Goal: Transaction & Acquisition: Obtain resource

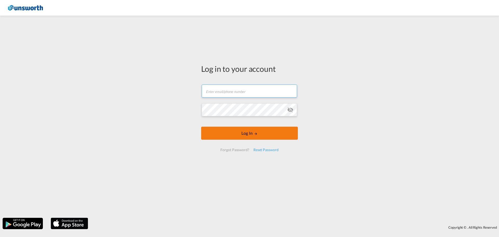
type input "[EMAIL_ADDRESS][PERSON_NAME][DOMAIN_NAME]"
click at [230, 135] on button "Log In" at bounding box center [249, 133] width 97 height 13
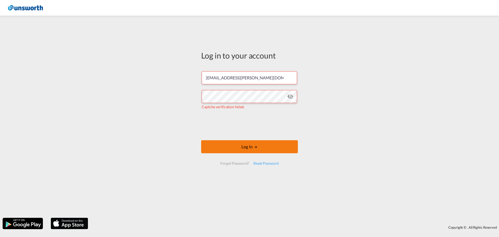
click at [240, 143] on button "Log In" at bounding box center [249, 146] width 97 height 13
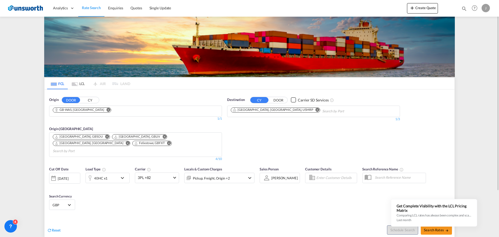
scroll to position [26, 0]
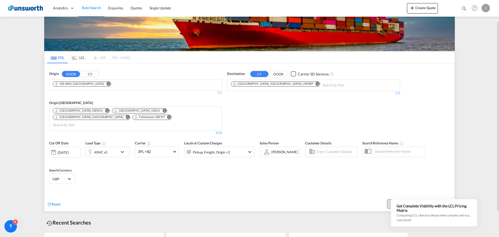
click at [281, 74] on button "DOOR" at bounding box center [278, 74] width 18 height 6
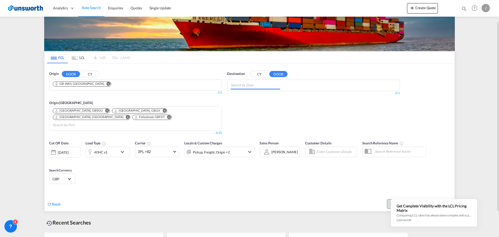
click at [246, 87] on input "Chips input." at bounding box center [255, 85] width 49 height 8
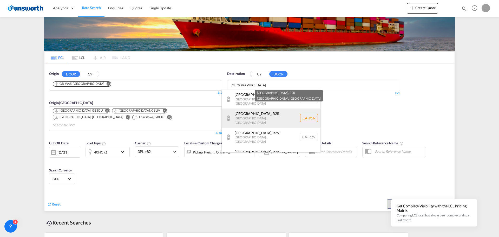
type input "[GEOGRAPHIC_DATA]"
click at [250, 112] on div "[GEOGRAPHIC_DATA] , R2R [GEOGRAPHIC_DATA] , [GEOGRAPHIC_DATA] [GEOGRAPHIC_DATA]…" at bounding box center [271, 117] width 99 height 19
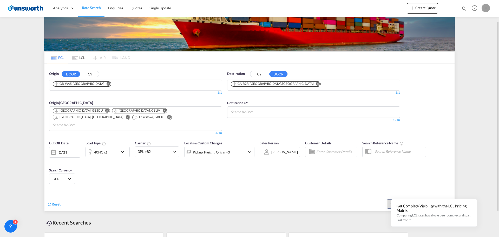
scroll to position [52, 0]
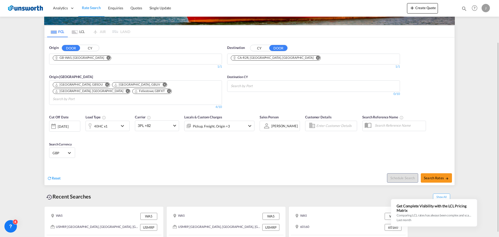
click at [251, 123] on md-icon "icon-chevron-down" at bounding box center [250, 126] width 6 height 6
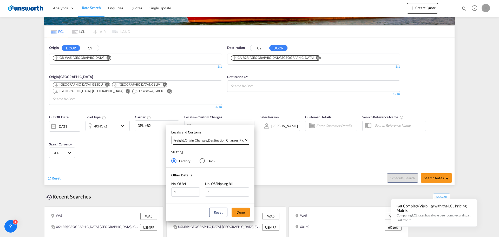
click at [232, 139] on div "Destination Charges" at bounding box center [223, 140] width 31 height 5
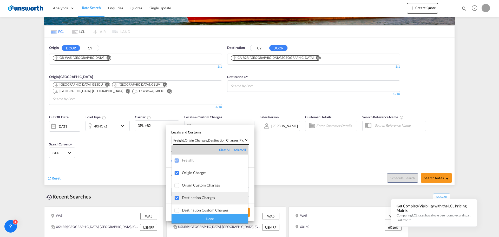
scroll to position [28, 0]
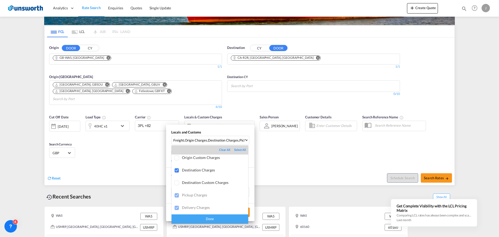
click at [216, 219] on div "Done" at bounding box center [209, 218] width 77 height 9
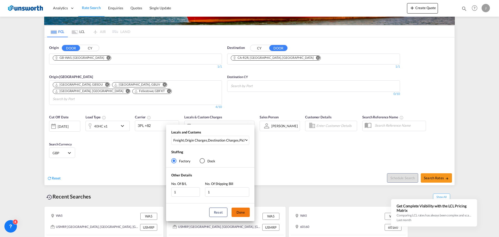
click at [236, 213] on button "Done" at bounding box center [240, 211] width 18 height 9
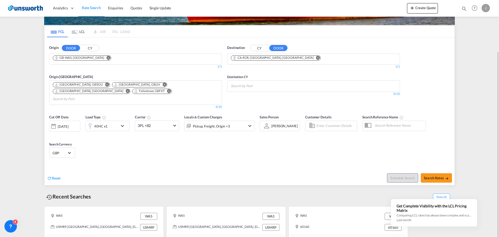
scroll to position [57, 0]
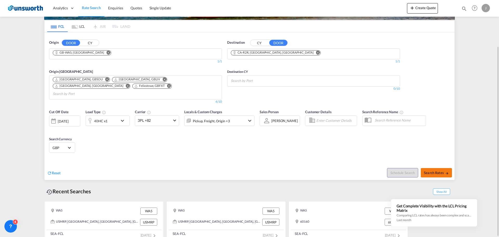
click at [431, 170] on span "Search Rates" at bounding box center [436, 172] width 25 height 4
type input "WA5 to R2R / [DATE]"
click at [254, 77] on input "Search by Port" at bounding box center [255, 81] width 49 height 8
click at [262, 84] on body "Analytics Reports Dashboard Rate Search Enquiries Quotes" at bounding box center [249, 118] width 499 height 237
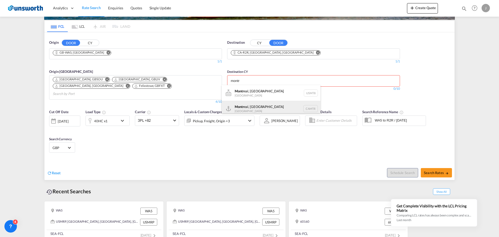
type input "montr"
click at [246, 106] on div "Montr eal, [GEOGRAPHIC_DATA] [GEOGRAPHIC_DATA] CAMTR" at bounding box center [271, 109] width 99 height 16
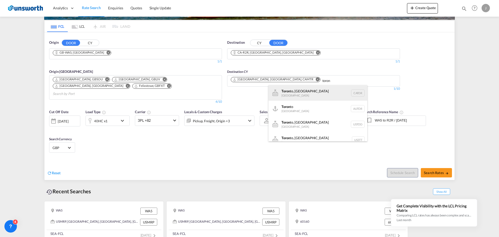
type input "toron"
click at [290, 93] on div "Toron to, ON Canada CATOR" at bounding box center [317, 93] width 99 height 16
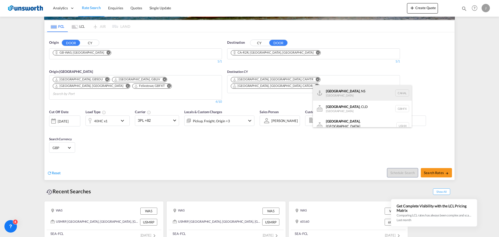
type input "[GEOGRAPHIC_DATA]"
click at [353, 91] on div "[GEOGRAPHIC_DATA] , NS [GEOGRAPHIC_DATA] CAHAL" at bounding box center [362, 93] width 99 height 16
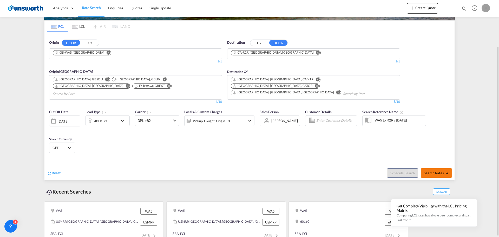
click at [429, 169] on button "Search Rates" at bounding box center [436, 172] width 31 height 9
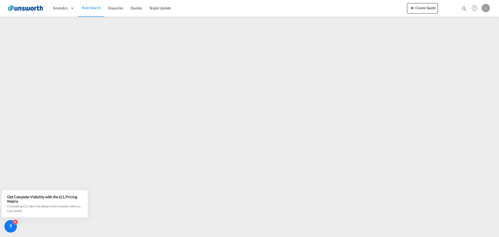
click at [40, 6] on img at bounding box center [25, 8] width 35 height 12
click at [31, 8] on img at bounding box center [25, 8] width 35 height 12
click at [104, 6] on link "Enquiries" at bounding box center [115, 8] width 22 height 17
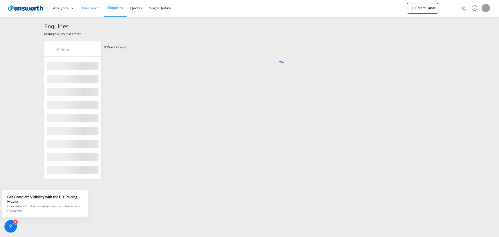
click at [91, 7] on span "Rate Search" at bounding box center [91, 8] width 19 height 4
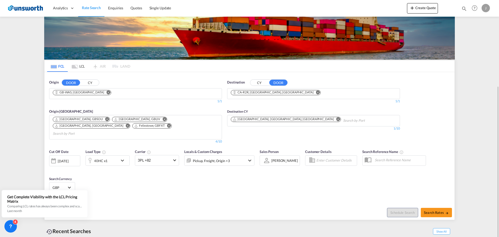
scroll to position [57, 0]
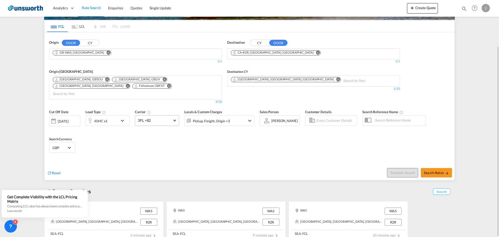
click at [171, 118] on span "3PL +82" at bounding box center [155, 120] width 34 height 5
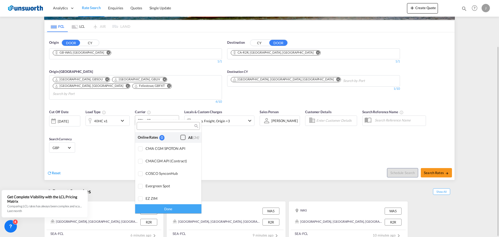
scroll to position [417, 0]
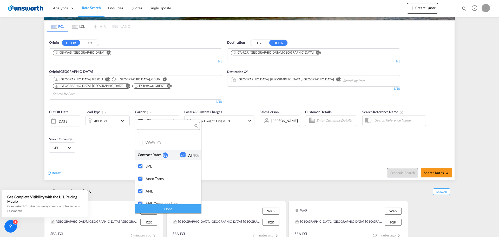
click at [433, 167] on md-backdrop at bounding box center [249, 118] width 499 height 237
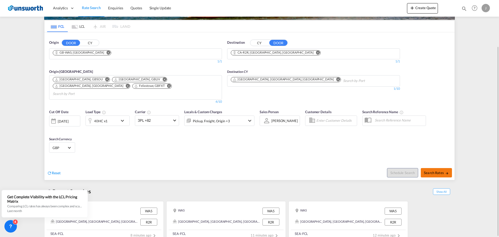
click at [445, 171] on md-icon "icon-arrow-right" at bounding box center [447, 173] width 4 height 4
type input "WA5 to R2R / [DATE]"
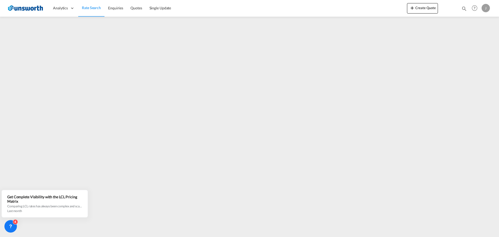
click at [89, 7] on span "Rate Search" at bounding box center [91, 7] width 19 height 4
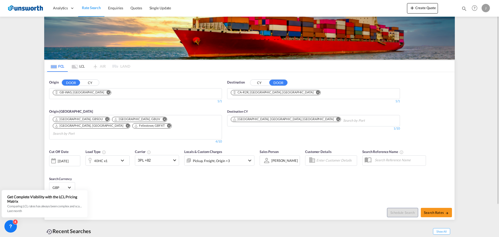
scroll to position [57, 0]
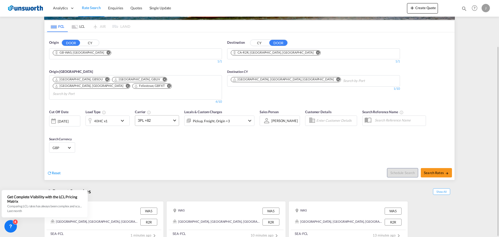
click at [175, 115] on md-select-value "3PL +82" at bounding box center [157, 120] width 44 height 10
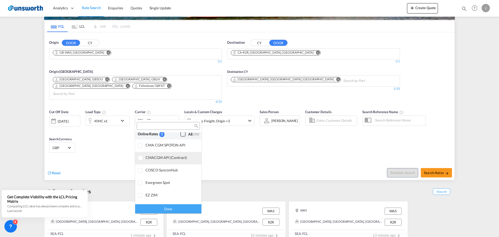
scroll to position [0, 0]
click at [250, 141] on md-backdrop at bounding box center [249, 118] width 499 height 237
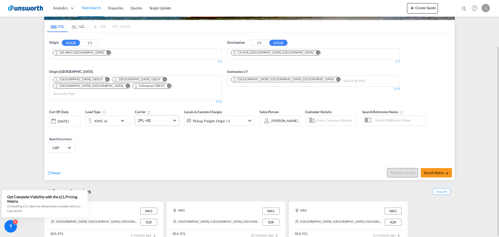
click at [171, 118] on span "3PL +82" at bounding box center [155, 120] width 34 height 5
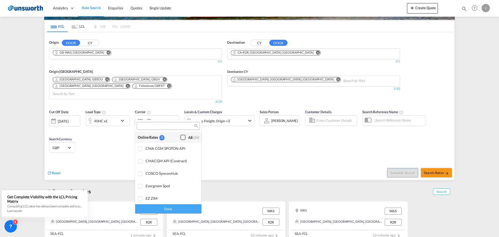
click at [180, 136] on div "Checkbox No Ink" at bounding box center [182, 137] width 5 height 5
click at [163, 206] on div "Done" at bounding box center [168, 208] width 66 height 9
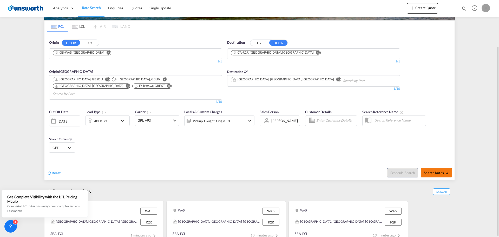
click at [440, 170] on span "Search Rates" at bounding box center [436, 172] width 25 height 4
type input "WA5 to R2R / [DATE]"
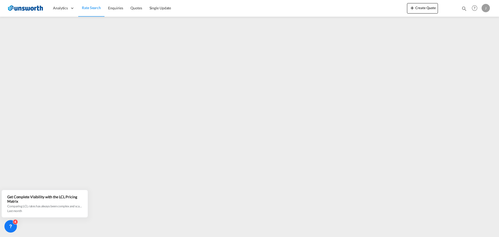
click at [89, 9] on span "Rate Search" at bounding box center [91, 7] width 19 height 4
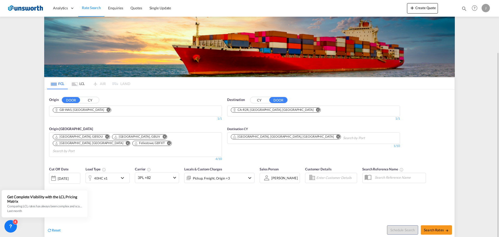
scroll to position [29, 0]
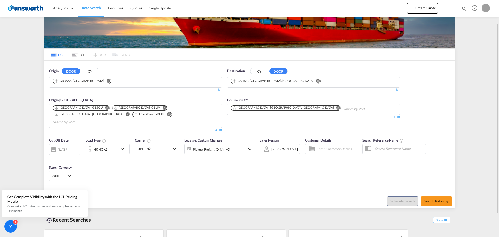
click at [173, 144] on md-select-value "3PL +82" at bounding box center [157, 149] width 44 height 10
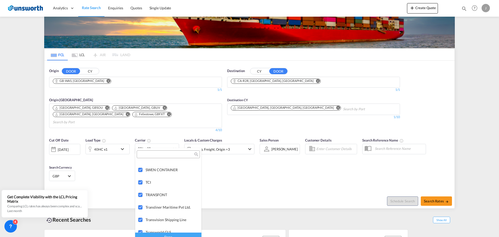
scroll to position [1226, 0]
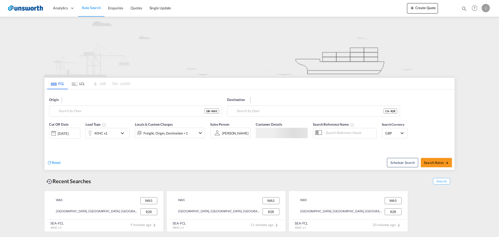
type input "WA5"
type input "R2R"
